Goal: Transaction & Acquisition: Purchase product/service

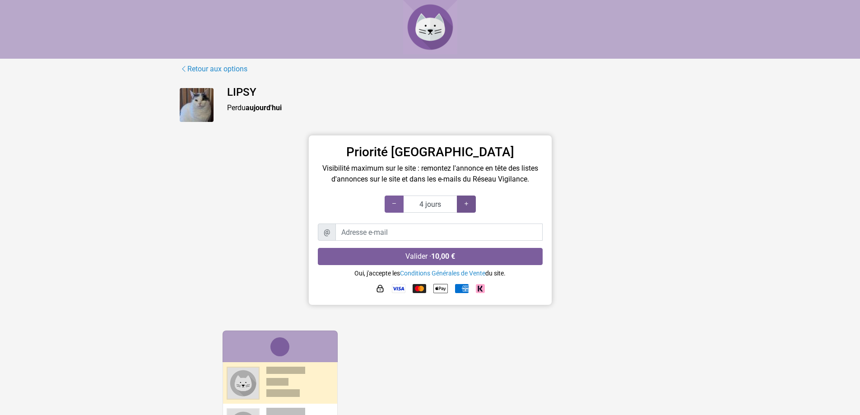
click at [469, 205] on icon at bounding box center [466, 203] width 7 height 9
click at [399, 209] on div at bounding box center [394, 203] width 19 height 17
type input "3 jours"
click at [399, 209] on div at bounding box center [394, 203] width 19 height 17
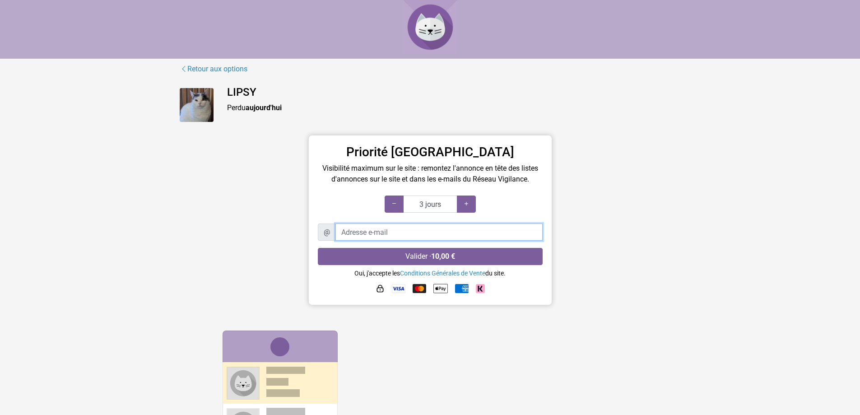
click at [430, 232] on input "Adresse e-mail" at bounding box center [438, 231] width 207 height 17
type input "[EMAIL_ADDRESS][DOMAIN_NAME]"
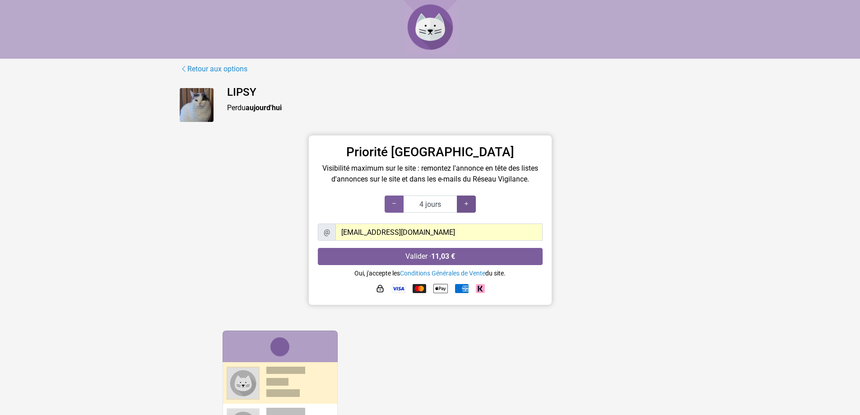
click at [463, 206] on icon at bounding box center [466, 203] width 7 height 9
type input "7 jours"
click at [463, 206] on icon at bounding box center [466, 203] width 7 height 9
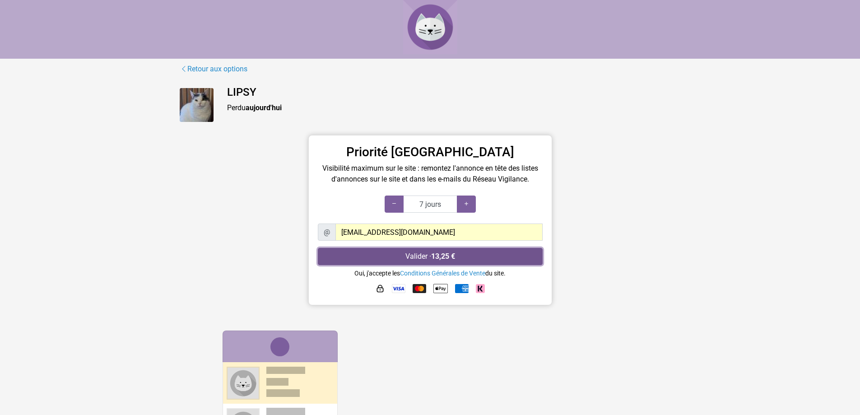
click at [439, 260] on strong "13,25 €" at bounding box center [443, 256] width 24 height 9
